Goal: Find specific page/section: Find specific page/section

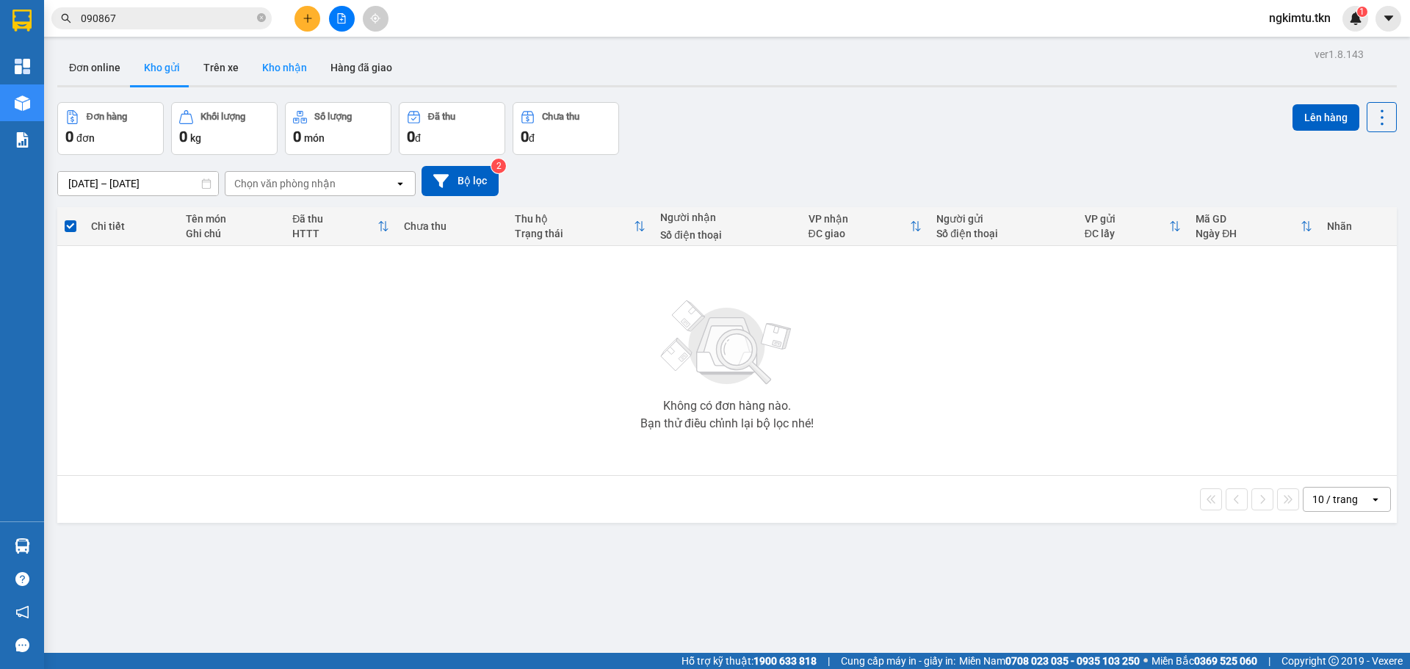
click at [252, 51] on button "Kho nhận" at bounding box center [284, 67] width 68 height 35
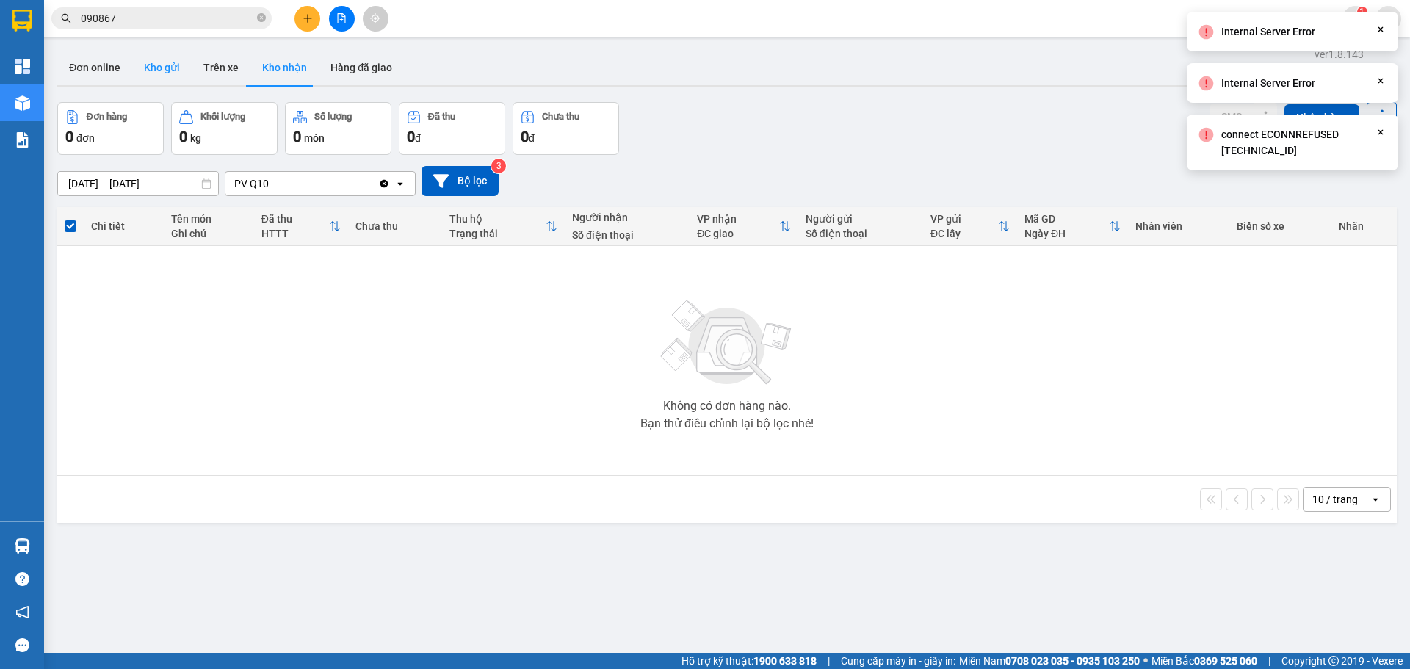
click at [158, 73] on button "Kho gửi" at bounding box center [161, 67] width 59 height 35
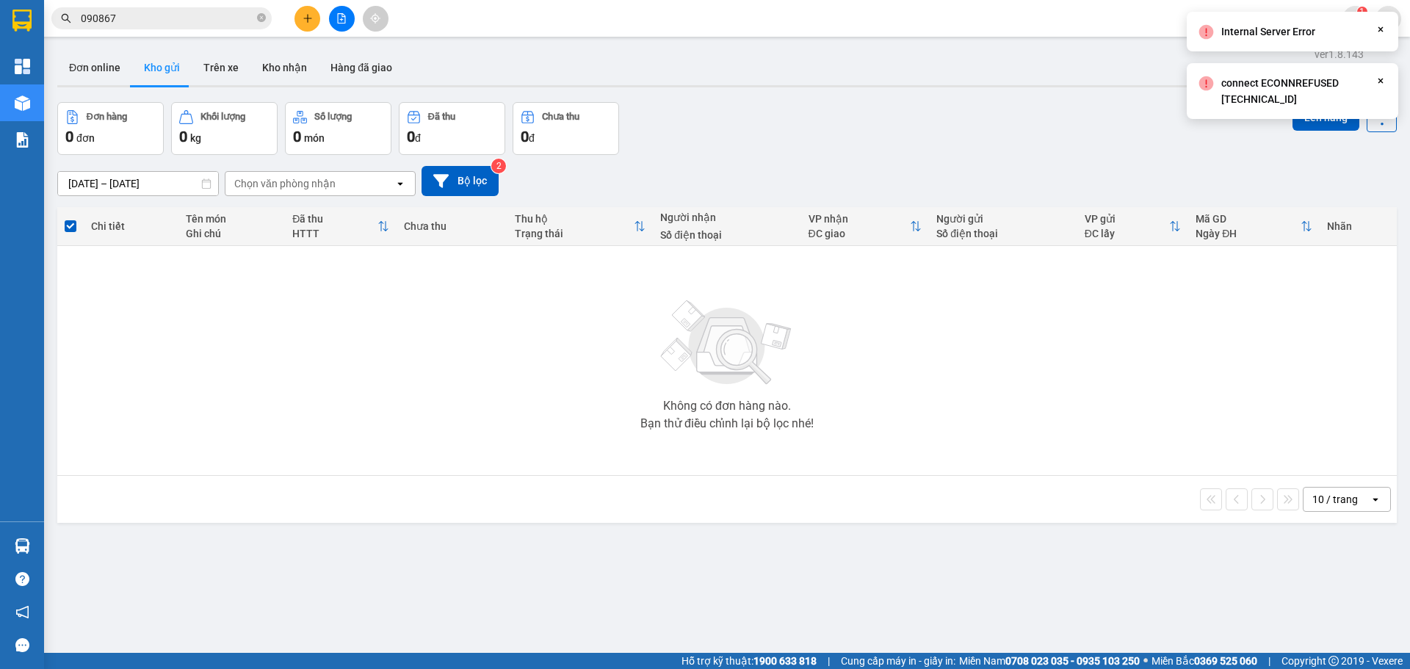
click at [838, 151] on div "Đơn hàng 0 đơn Khối lượng 0 kg Số lượng 0 món Đã thu 0 đ Chưa thu 0 đ Lên hàng" at bounding box center [726, 128] width 1339 height 53
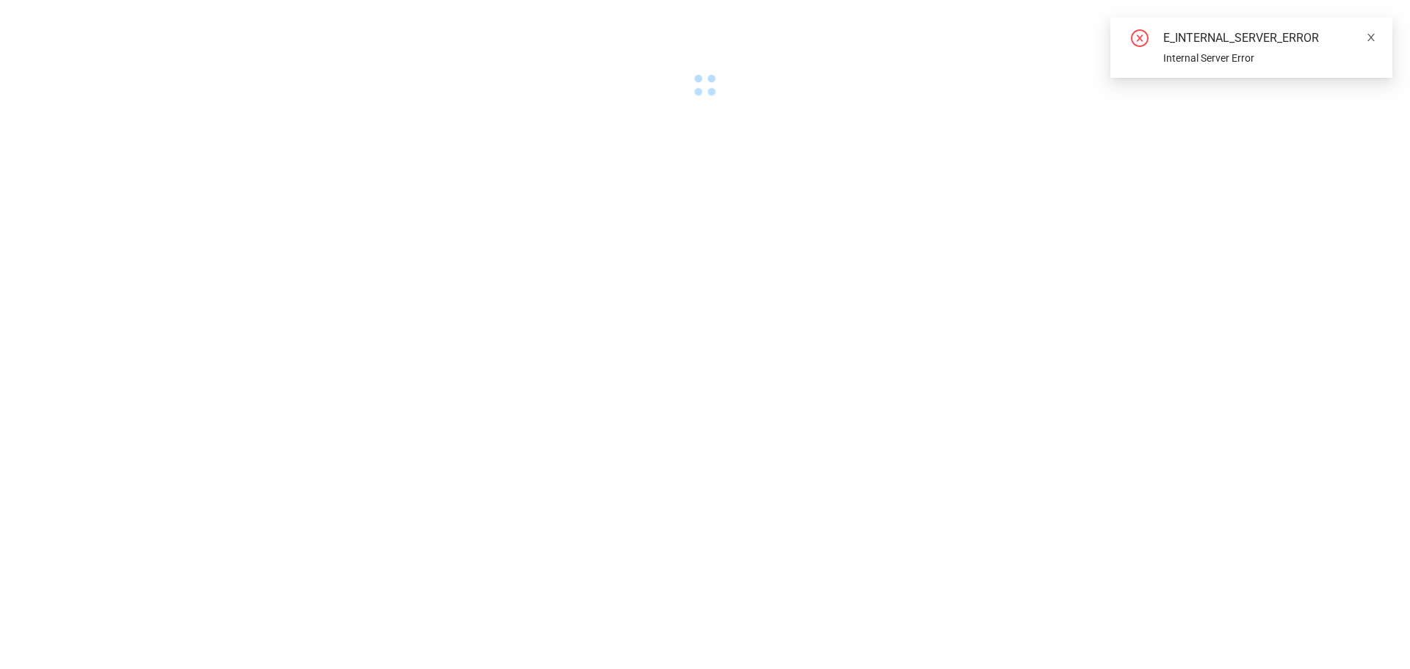
click at [1371, 37] on icon "close" at bounding box center [1370, 37] width 7 height 7
click at [1373, 39] on icon "close" at bounding box center [1371, 37] width 10 height 10
